Goal: Task Accomplishment & Management: Complete application form

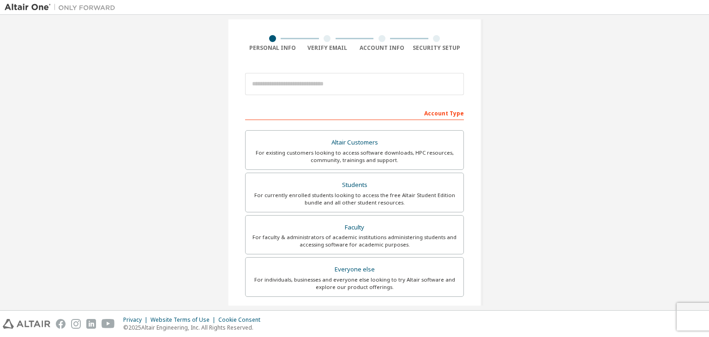
scroll to position [46, 0]
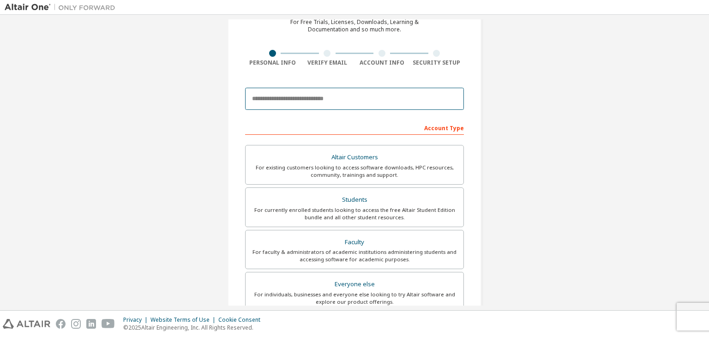
click at [395, 100] on input "email" at bounding box center [354, 99] width 219 height 22
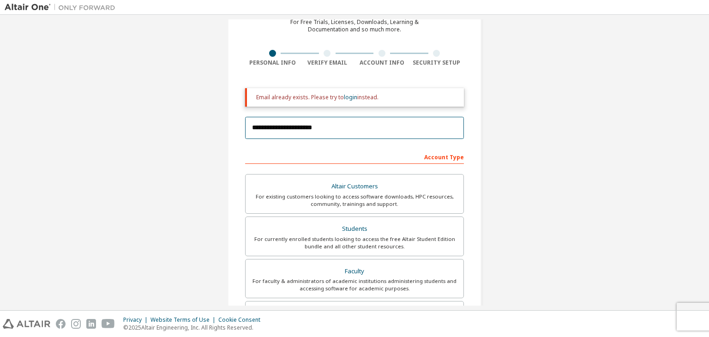
click at [316, 127] on input "**********" at bounding box center [354, 128] width 219 height 22
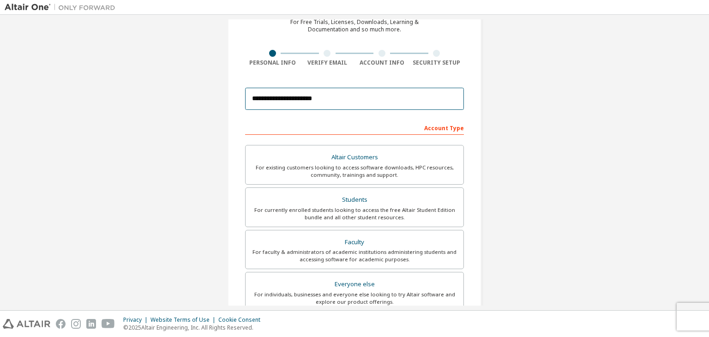
scroll to position [201, 0]
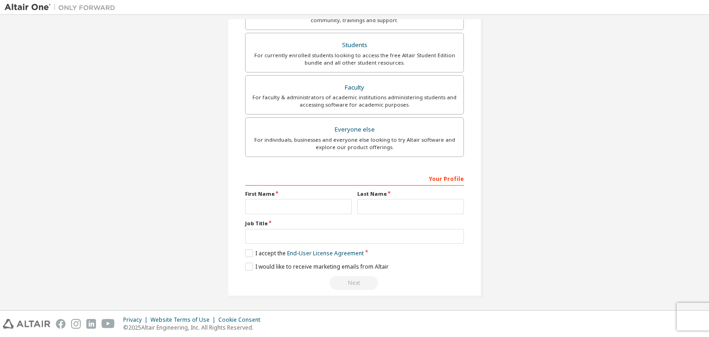
type input "**********"
click at [311, 207] on input "text" at bounding box center [298, 206] width 107 height 15
type input "*********"
click at [417, 204] on input "text" at bounding box center [411, 206] width 107 height 15
type input "****"
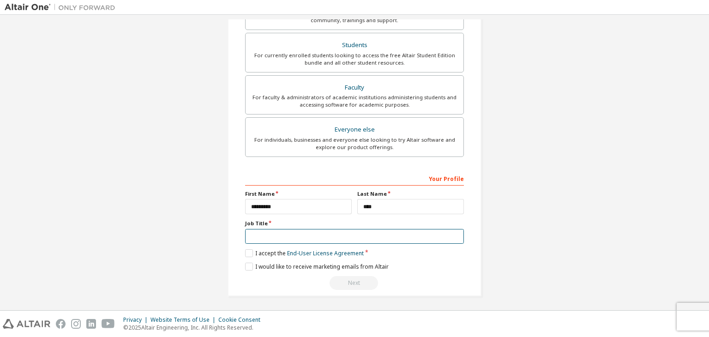
click at [268, 234] on input "text" at bounding box center [354, 236] width 219 height 15
type input "******"
click at [247, 250] on label "I accept the End-User License Agreement" at bounding box center [304, 253] width 119 height 8
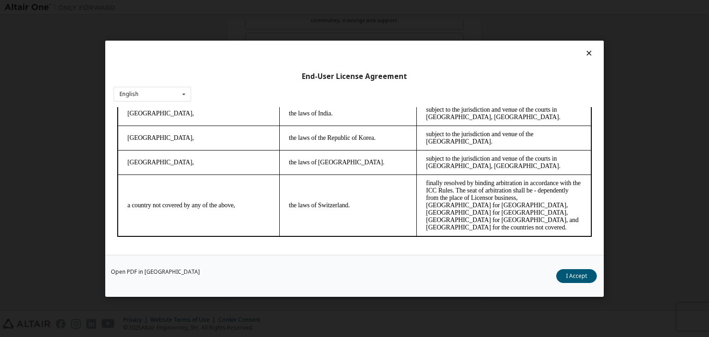
scroll to position [2594, 0]
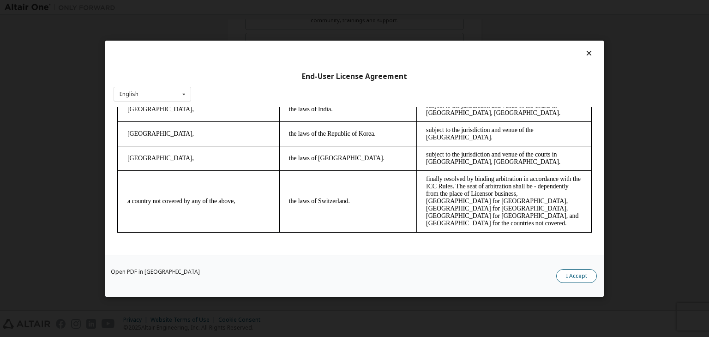
click at [590, 275] on button "I Accept" at bounding box center [577, 276] width 41 height 14
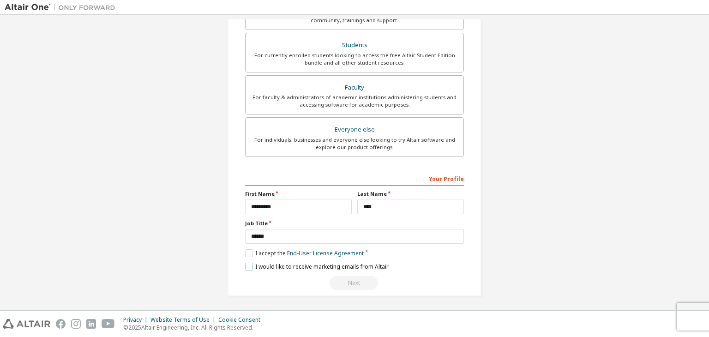
click at [245, 265] on label "I would like to receive marketing emails from Altair" at bounding box center [317, 267] width 144 height 8
click at [247, 267] on label "I would like to receive marketing emails from Altair" at bounding box center [317, 267] width 144 height 8
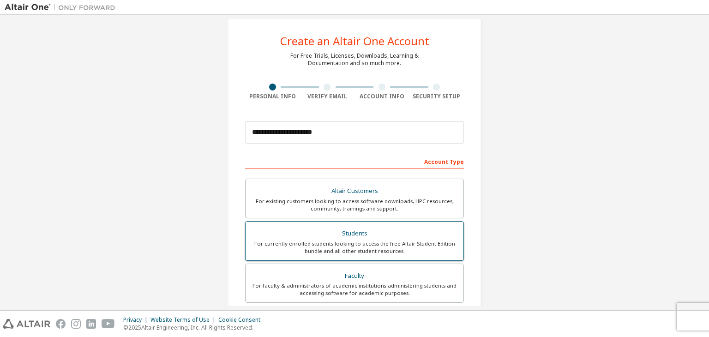
scroll to position [0, 0]
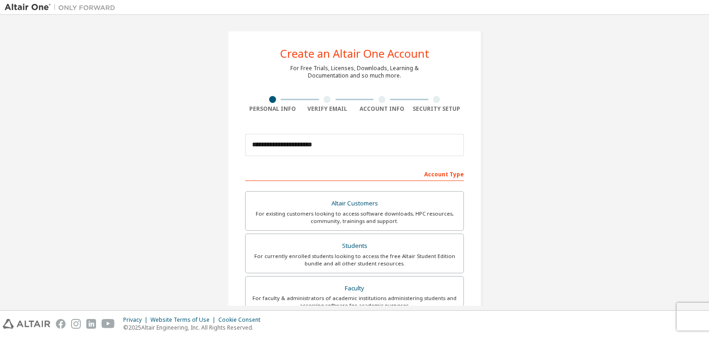
click at [441, 174] on div "Account Type" at bounding box center [354, 173] width 219 height 15
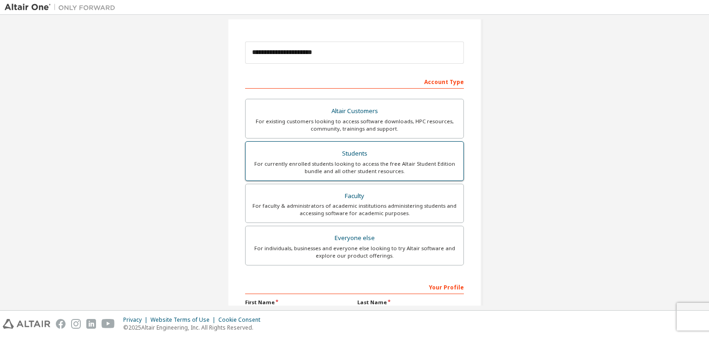
click at [364, 158] on div "Students" at bounding box center [354, 153] width 207 height 13
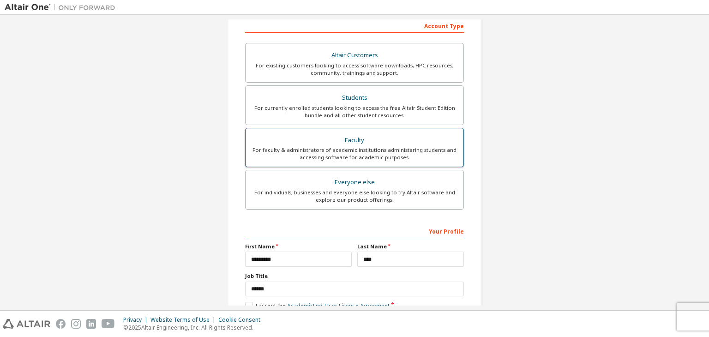
scroll to position [201, 0]
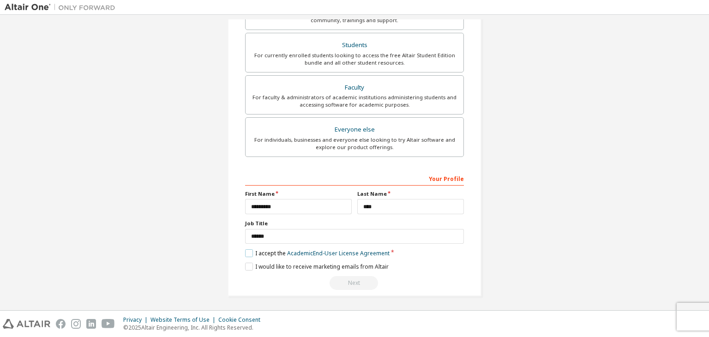
click at [248, 255] on label "I accept the Academic End-User License Agreement" at bounding box center [317, 253] width 145 height 8
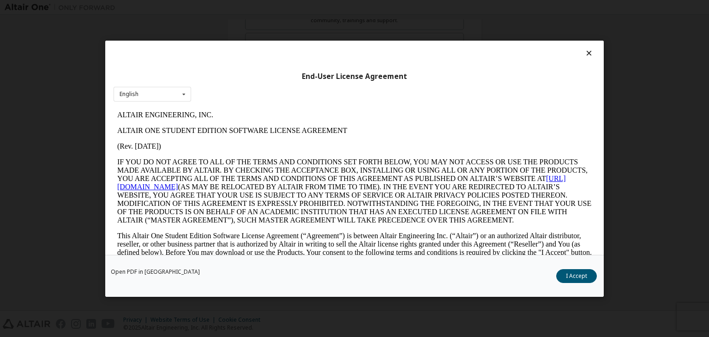
scroll to position [0, 0]
click at [571, 275] on button "I Accept" at bounding box center [577, 276] width 41 height 14
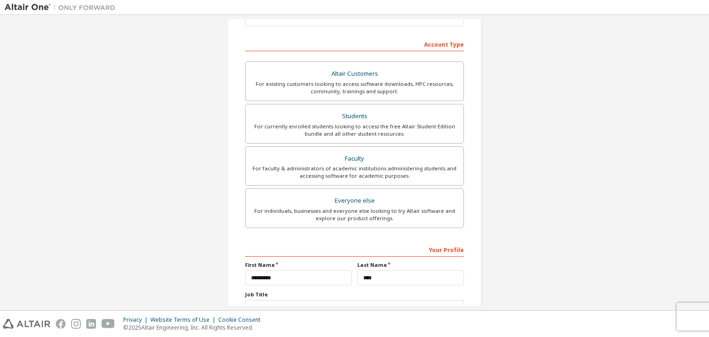
scroll to position [201, 0]
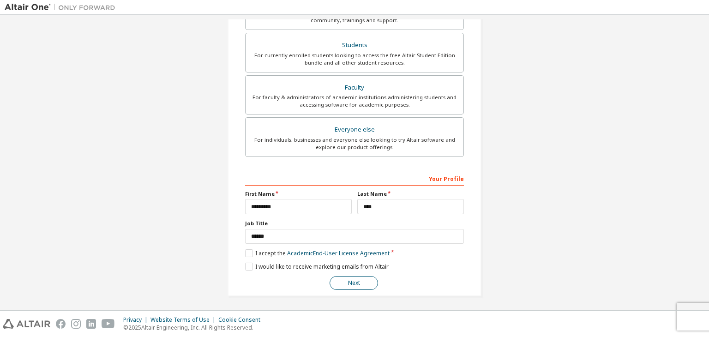
click at [355, 282] on button "Next" at bounding box center [354, 283] width 48 height 14
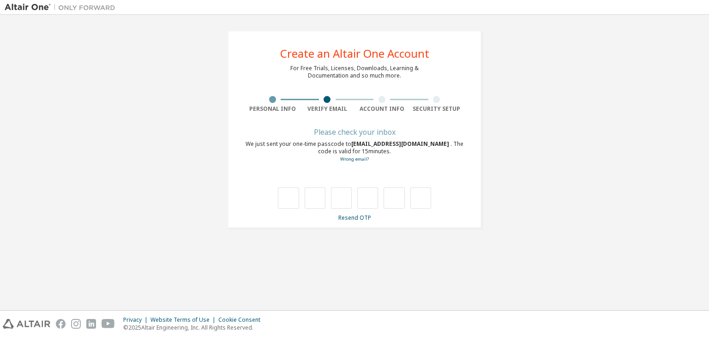
scroll to position [0, 0]
drag, startPoint x: 417, startPoint y: 144, endPoint x: 346, endPoint y: 145, distance: 70.2
click at [347, 143] on div "We just sent your one-time passcode to [EMAIL_ADDRESS][DOMAIN_NAME] . The code …" at bounding box center [354, 151] width 219 height 23
copy div "[EMAIL_ADDRESS][DOMAIN_NAME]"
click at [285, 192] on input "text" at bounding box center [288, 198] width 21 height 21
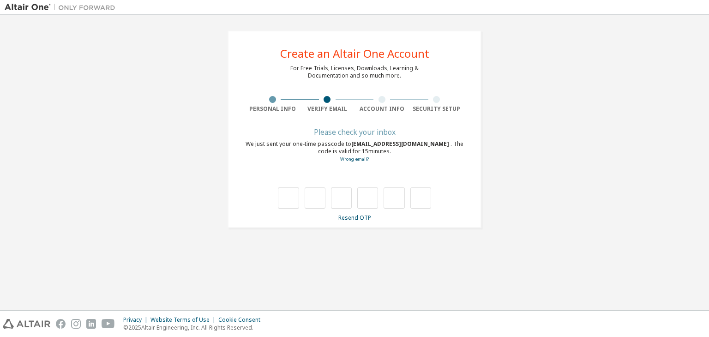
type input "*"
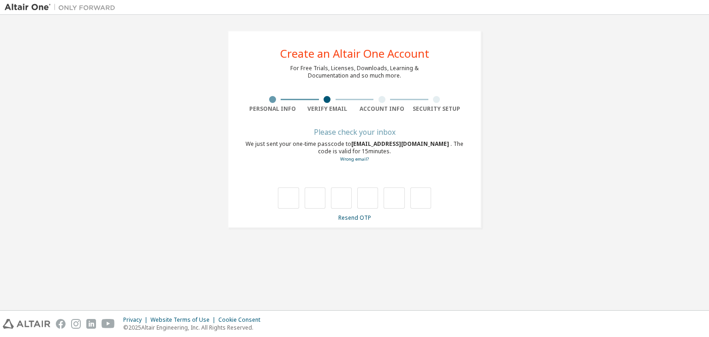
type input "*"
drag, startPoint x: 284, startPoint y: 194, endPoint x: 289, endPoint y: 192, distance: 5.7
click at [288, 192] on input "text" at bounding box center [288, 198] width 21 height 21
type input "*"
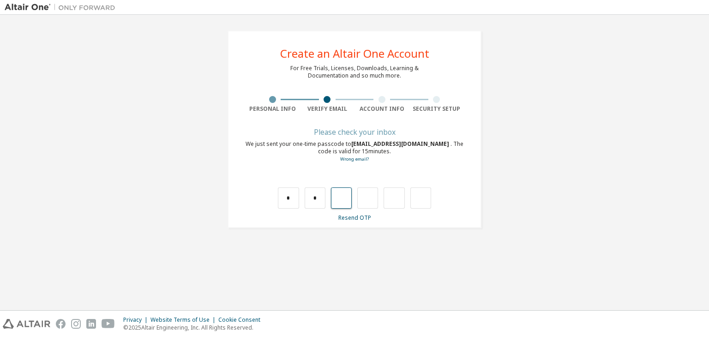
type input "*"
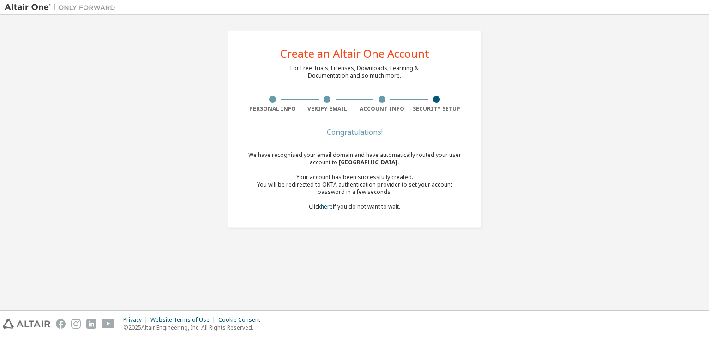
click at [527, 255] on div "Create an Altair One Account For Free Trials, Licenses, Downloads, Learning & D…" at bounding box center [355, 162] width 700 height 286
